Goal: Information Seeking & Learning: Learn about a topic

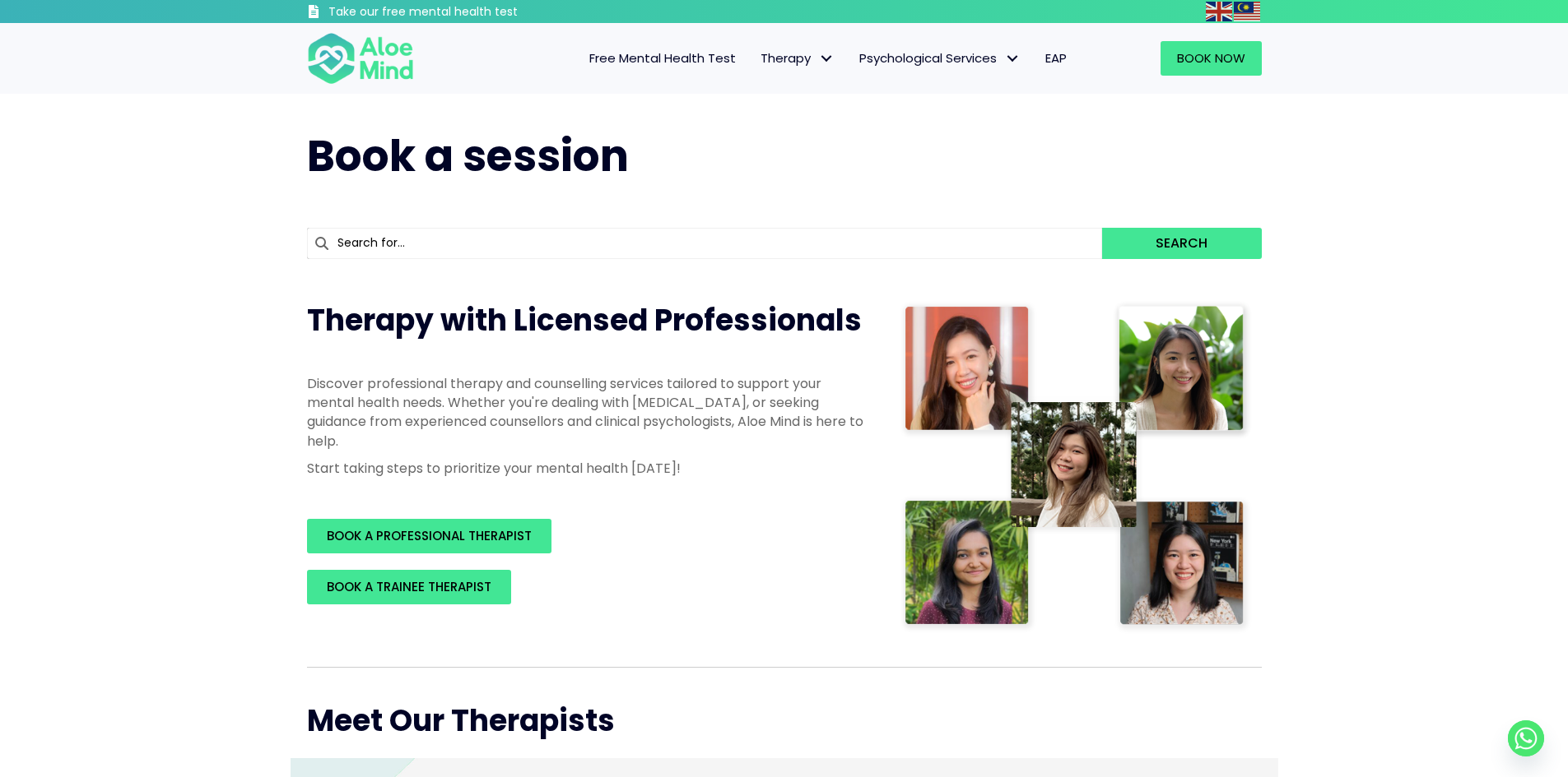
click at [692, 59] on span "Free Mental Health Test" at bounding box center [663, 58] width 147 height 17
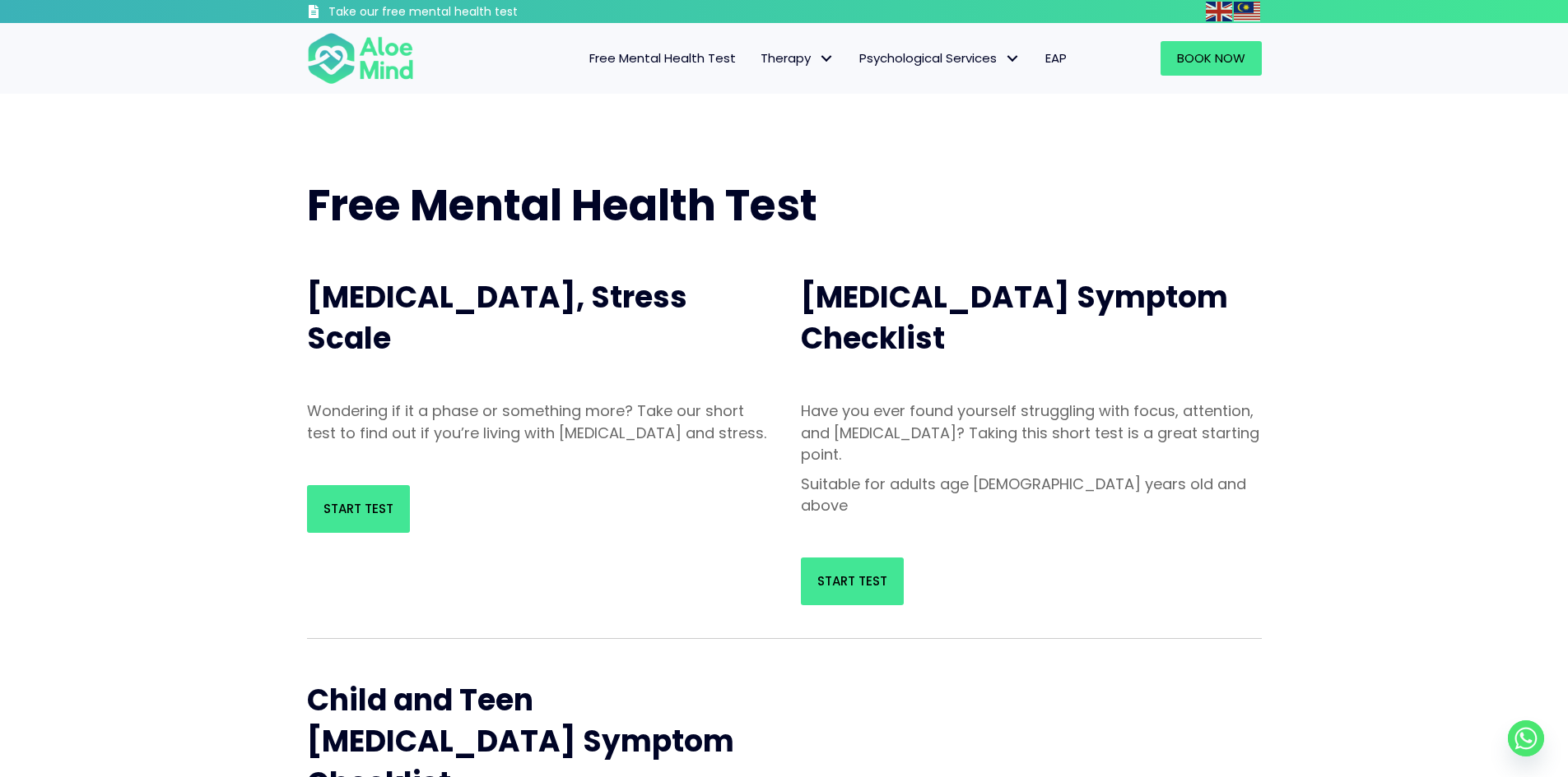
click at [541, 305] on span "[MEDICAL_DATA], Stress Scale" at bounding box center [497, 317] width 381 height 83
click at [820, 90] on span "Individual therapy" at bounding box center [814, 92] width 108 height 17
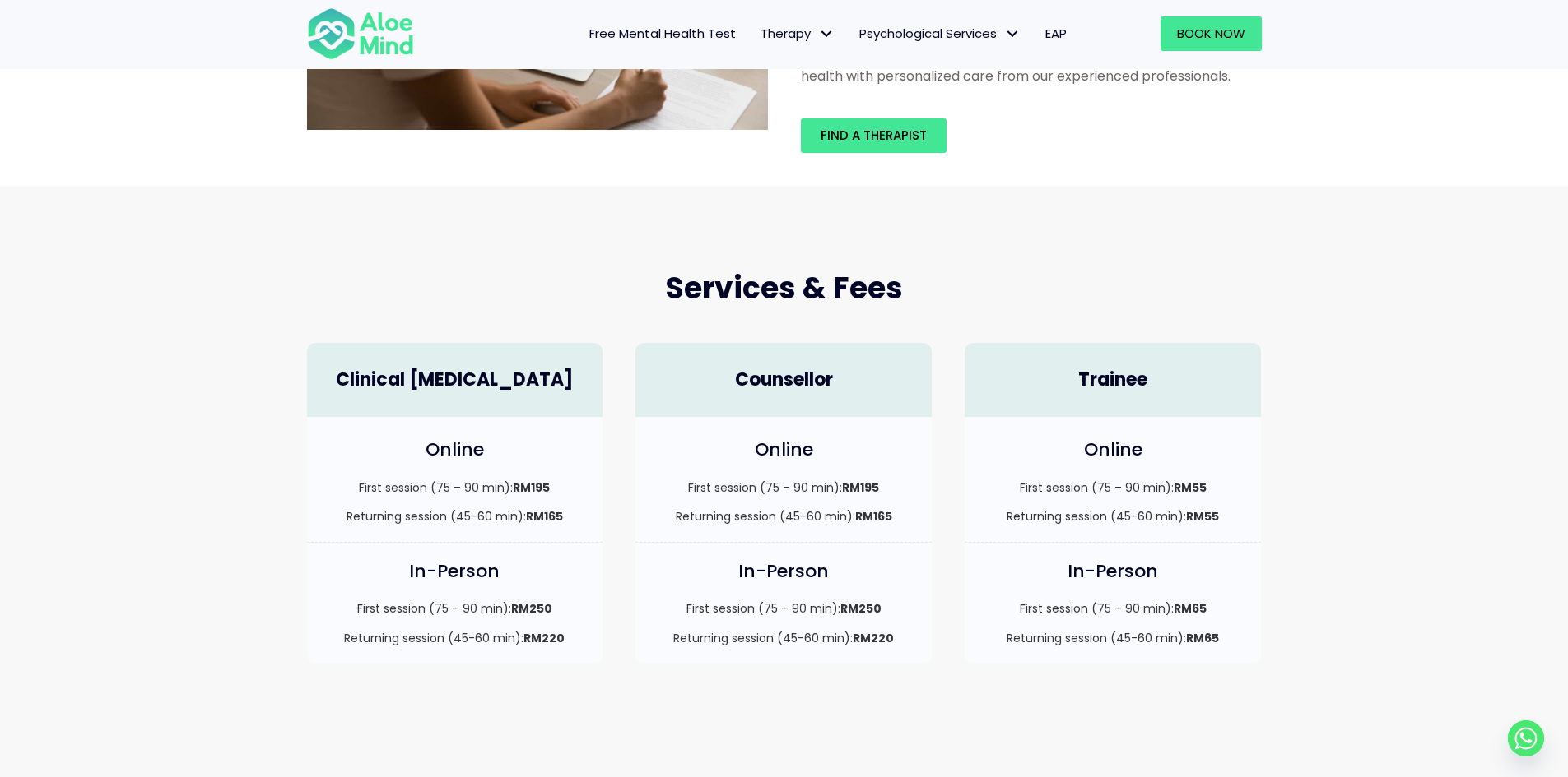
scroll to position [247, 0]
drag, startPoint x: 1222, startPoint y: 481, endPoint x: 975, endPoint y: 482, distance: 247.0
click at [975, 482] on div "Online First session (75 – 90 min): RM55 Returning session (45-60 min): RM55" at bounding box center [1112, 479] width 297 height 125
click at [1084, 482] on p "First session (75 – 90 min): RM55" at bounding box center [1113, 486] width 263 height 16
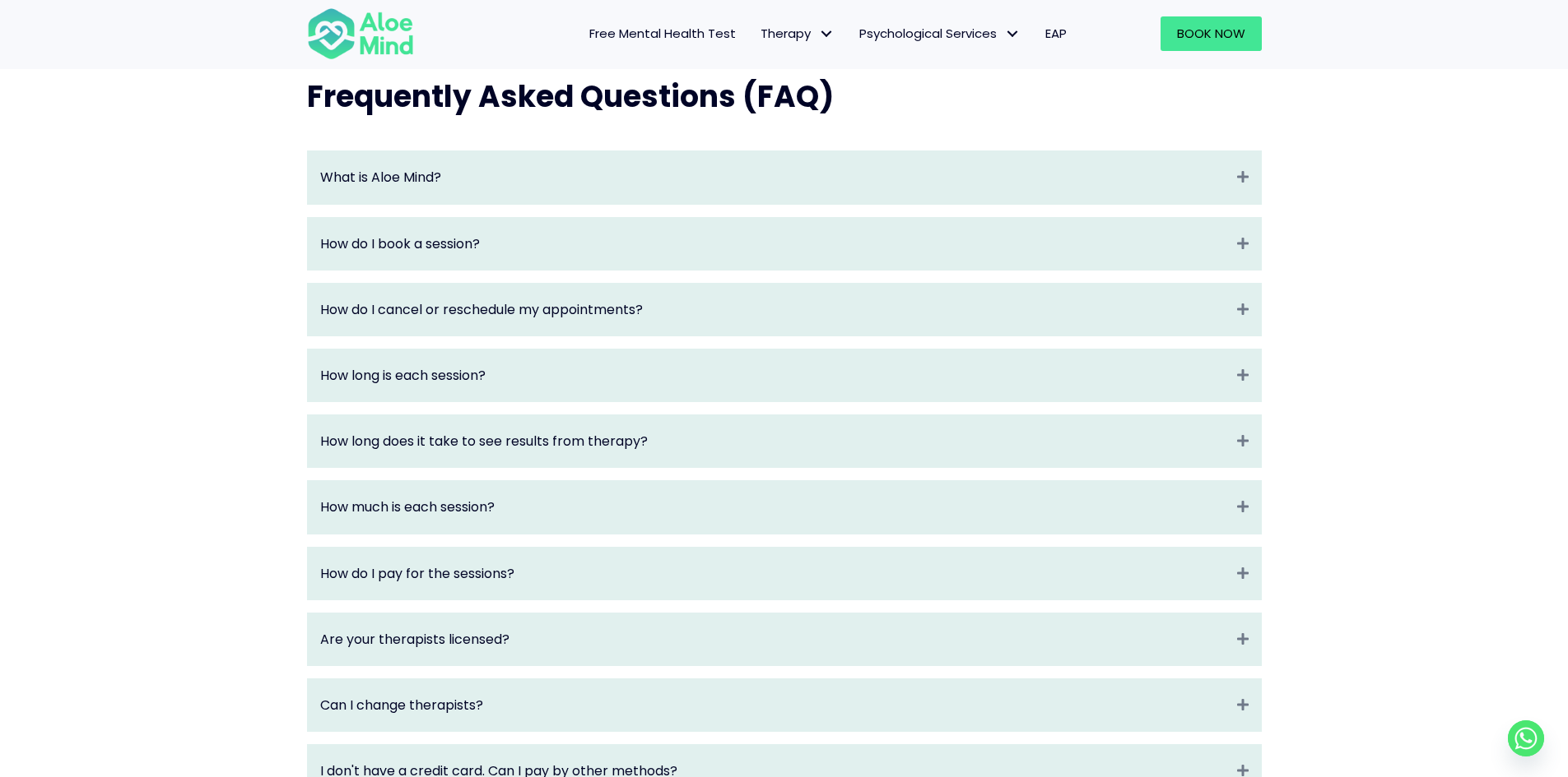
scroll to position [1728, 0]
